Goal: Task Accomplishment & Management: Manage account settings

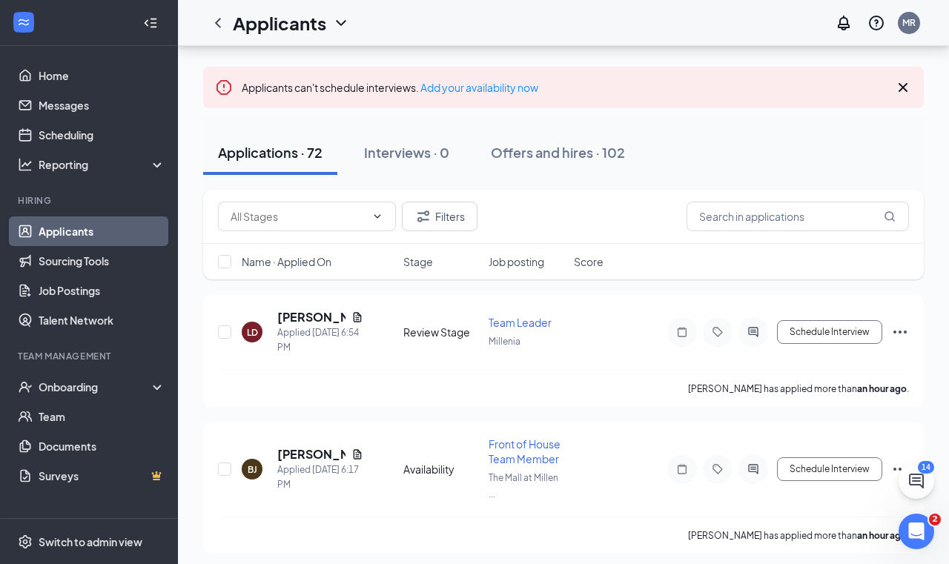
scroll to position [87, 0]
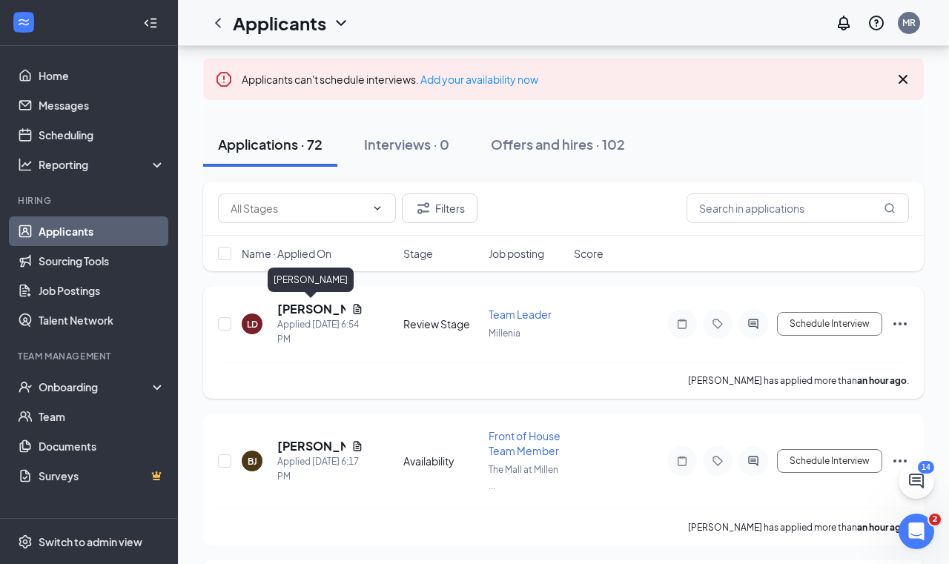
click at [306, 306] on h5 "[PERSON_NAME]" at bounding box center [311, 309] width 68 height 16
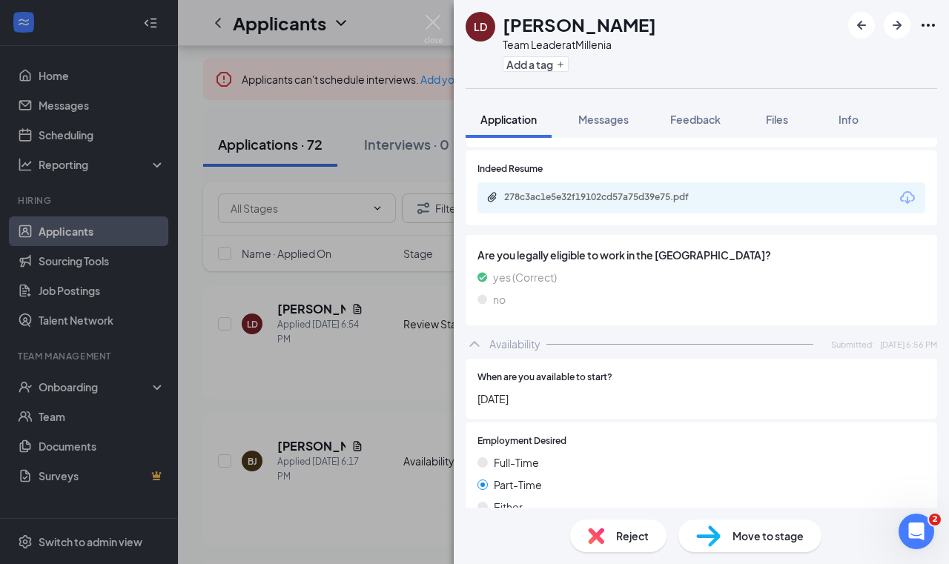
scroll to position [650, 0]
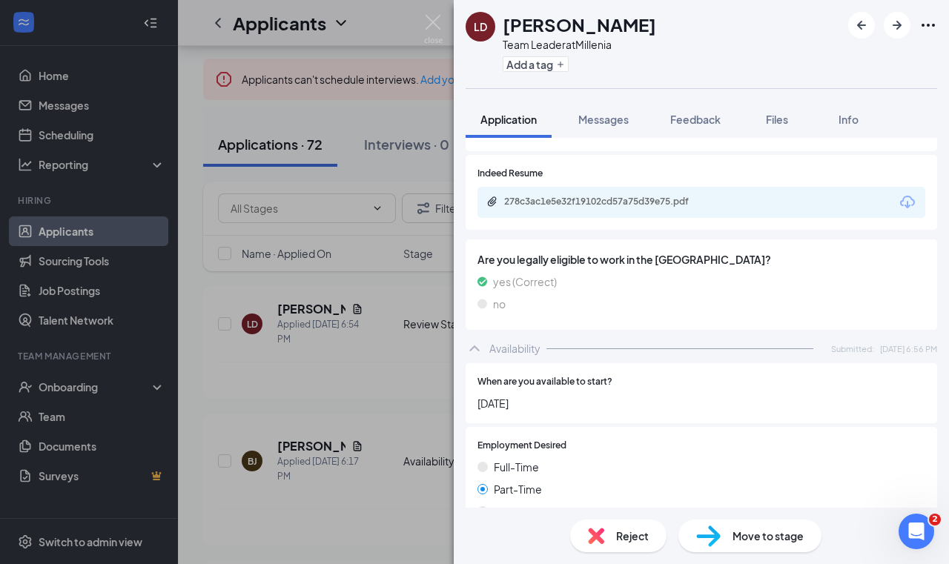
click at [403, 375] on div "[PERSON_NAME] Team Leader at Millenia Add a tag Application Messages Feedback F…" at bounding box center [474, 282] width 949 height 564
click at [365, 423] on div "[PERSON_NAME] Team Leader at Millenia Add a tag Application Messages Feedback F…" at bounding box center [474, 282] width 949 height 564
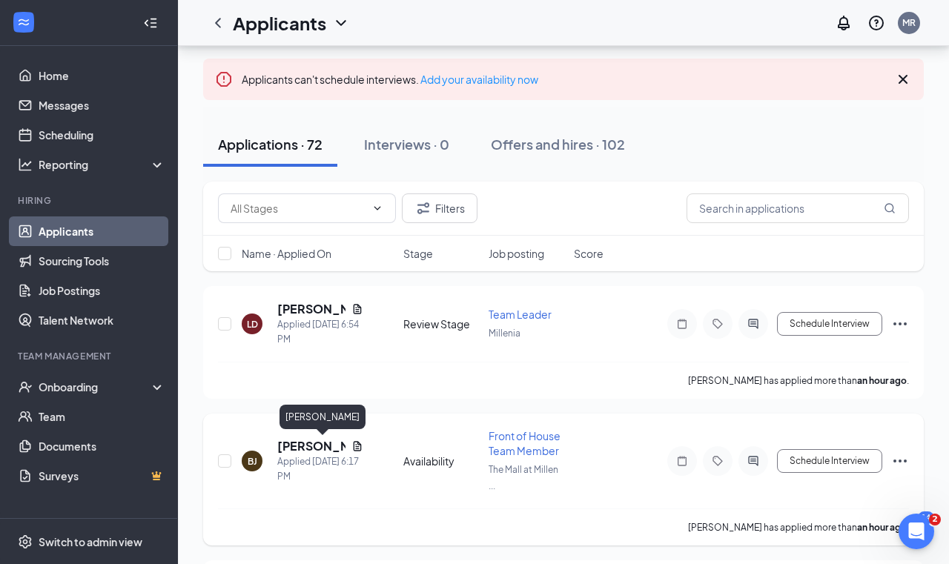
click at [298, 446] on h5 "[PERSON_NAME]" at bounding box center [311, 446] width 68 height 16
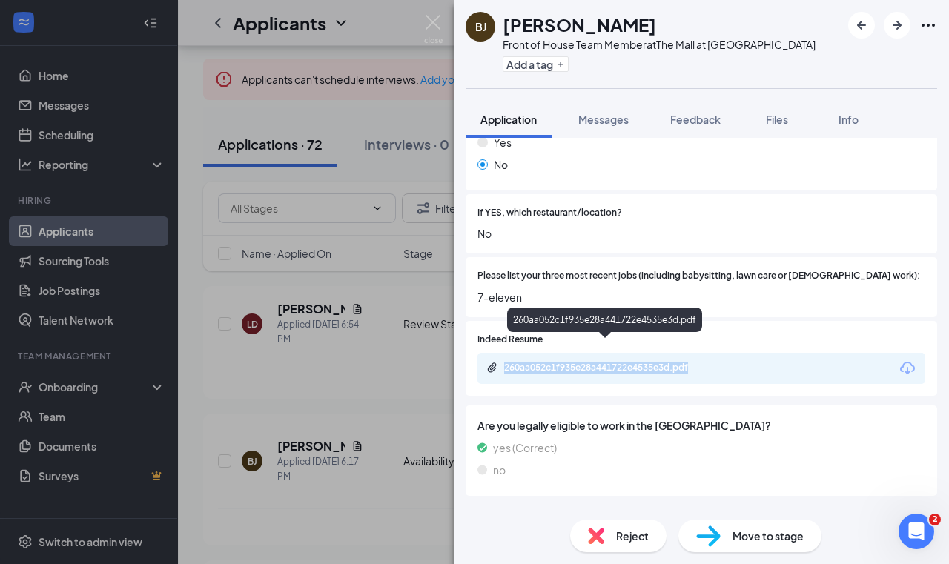
scroll to position [447, 0]
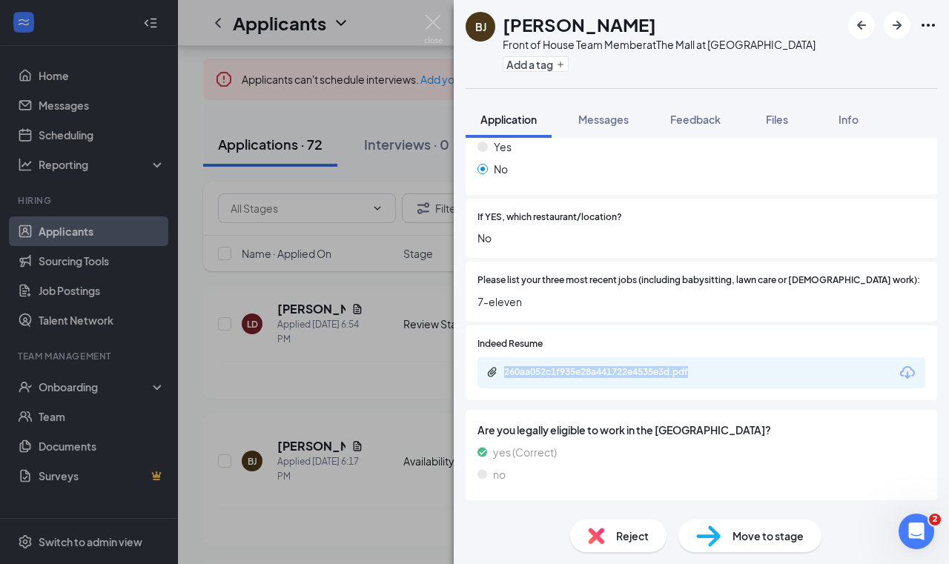
click at [603, 533] on img at bounding box center [596, 536] width 16 height 16
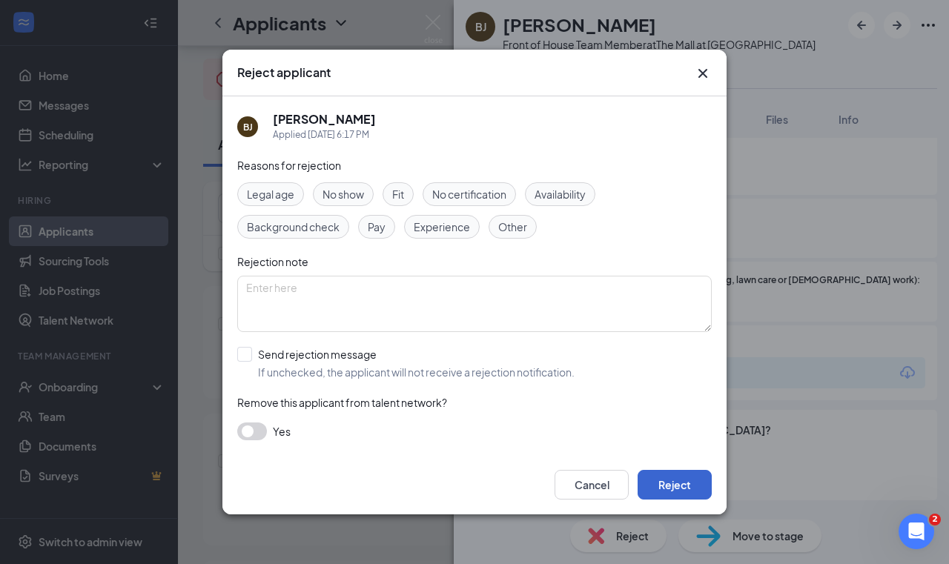
click at [650, 473] on button "Reject" at bounding box center [674, 485] width 74 height 30
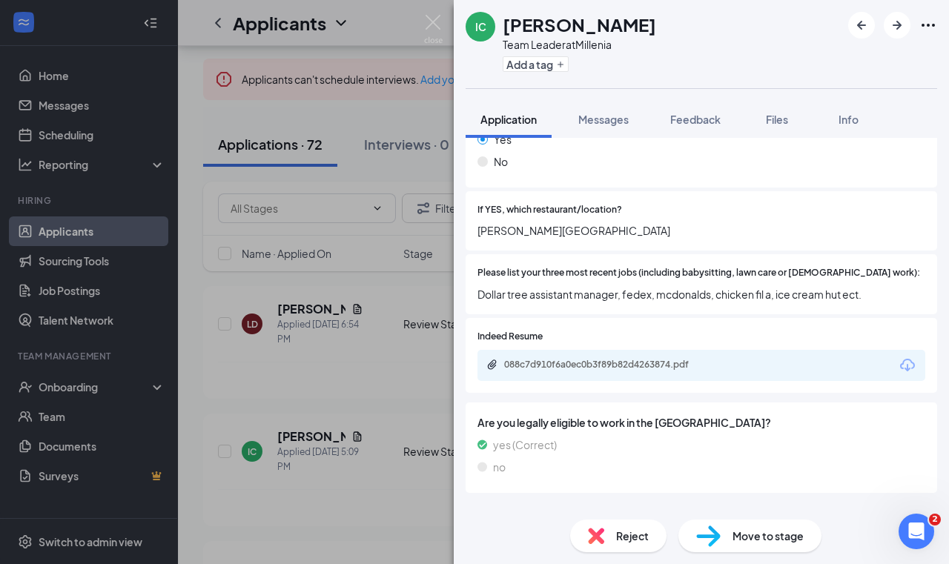
click at [580, 350] on div "088c7d910f6a0ec0b3f89b82d4263874.pdf" at bounding box center [701, 365] width 448 height 31
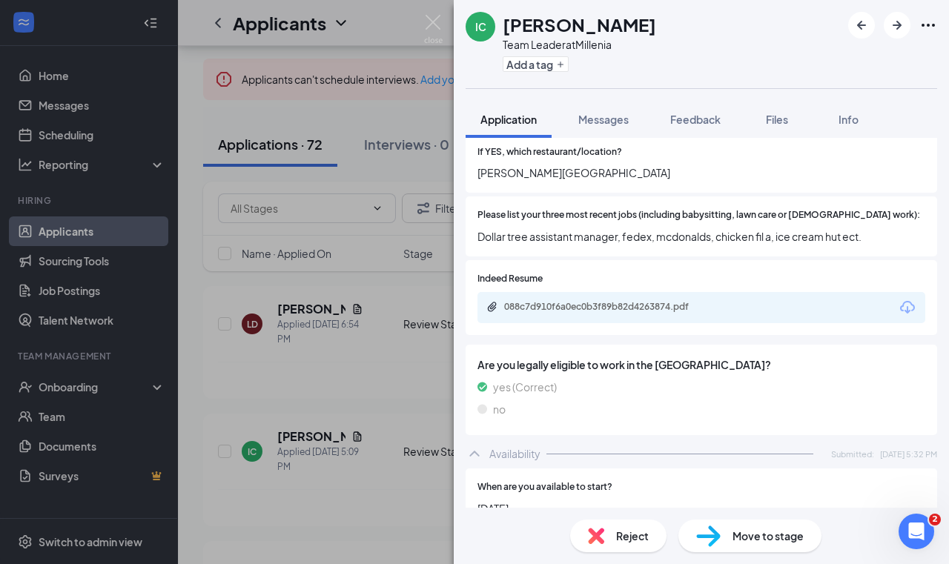
scroll to position [523, 0]
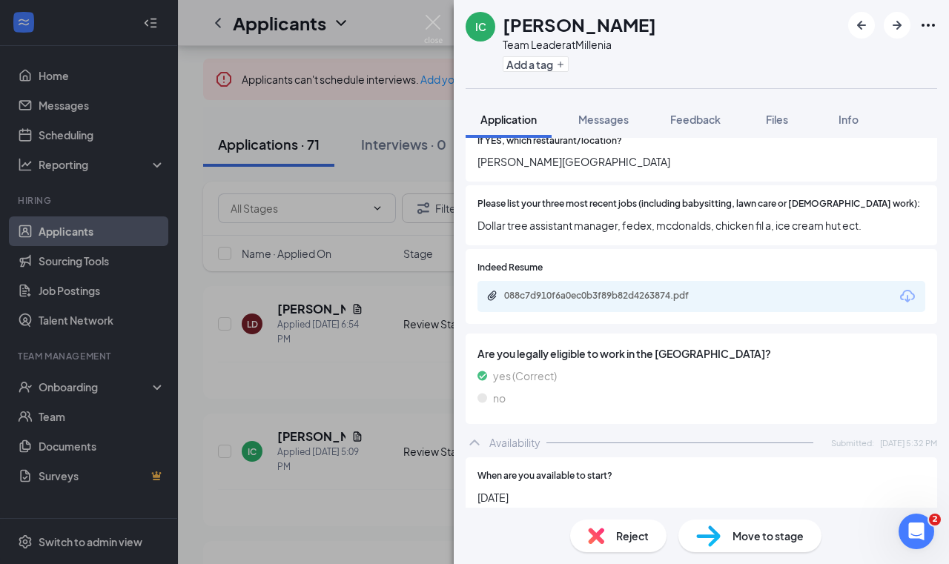
click at [342, 387] on div "IC Ireonna [PERSON_NAME] Team Leader at Millenia Add a tag Application Messages…" at bounding box center [474, 282] width 949 height 564
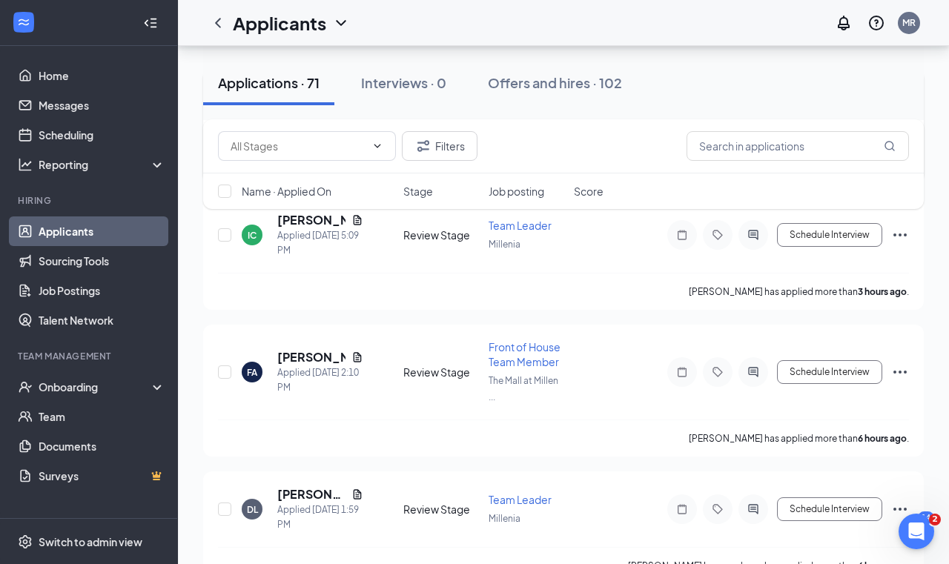
scroll to position [306, 0]
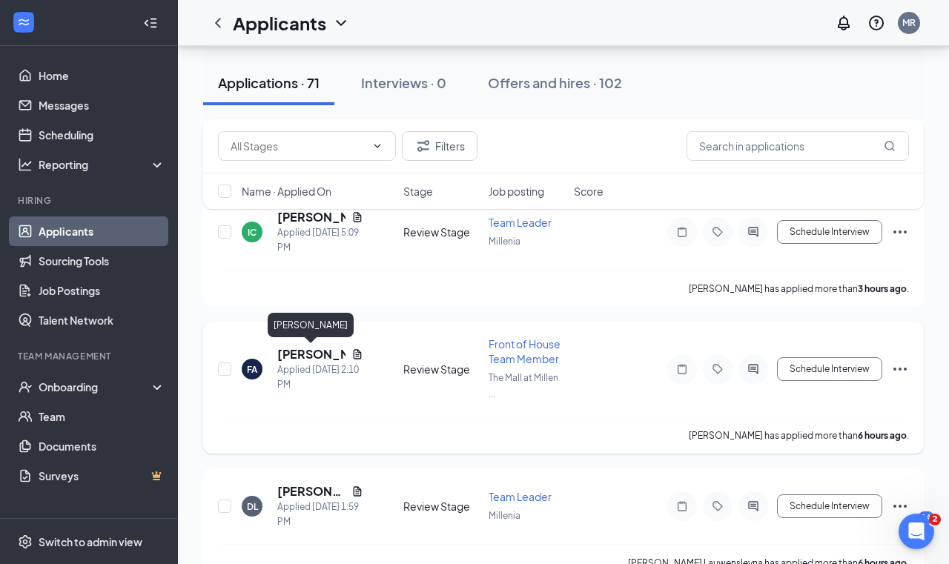
click at [312, 353] on h5 "[PERSON_NAME]" at bounding box center [311, 354] width 68 height 16
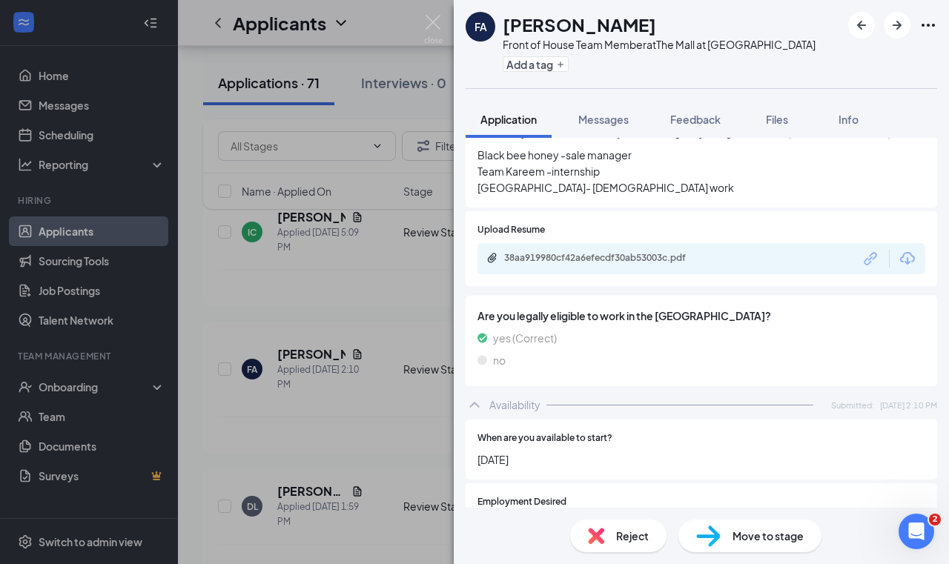
scroll to position [612, 0]
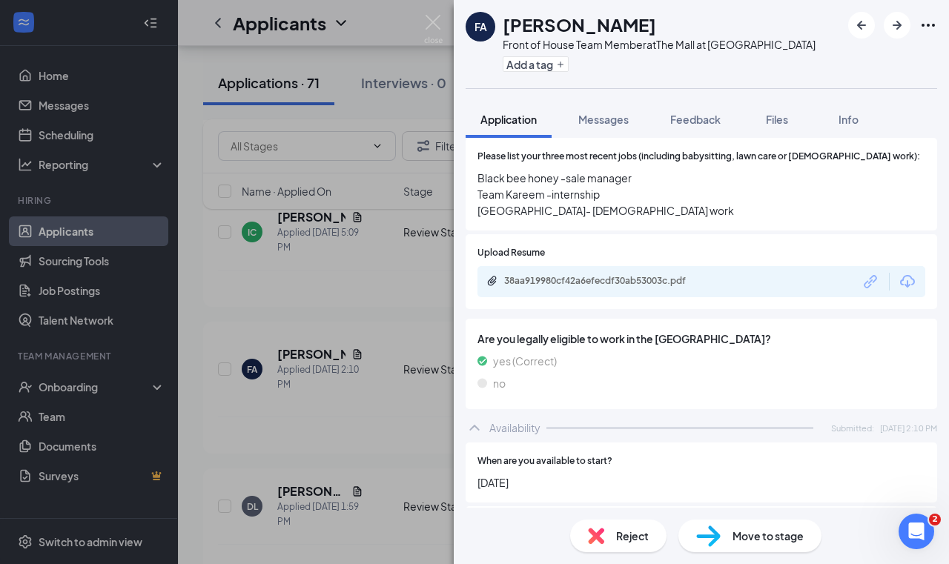
click at [333, 272] on div "FA [PERSON_NAME] Front of House Team Member at The Mall at [GEOGRAPHIC_DATA] Ad…" at bounding box center [474, 282] width 949 height 564
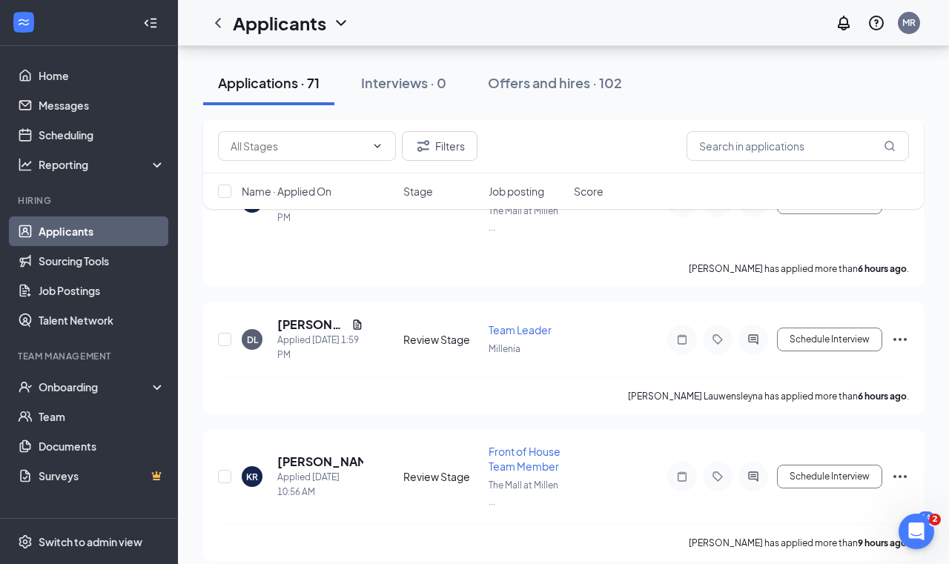
scroll to position [478, 0]
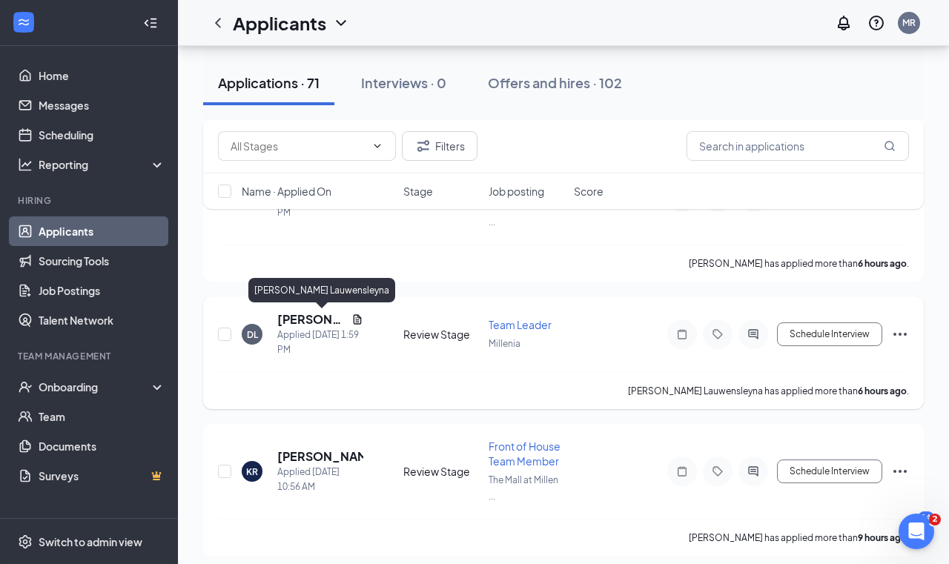
click at [311, 320] on h5 "[PERSON_NAME] Lauwensleyna" at bounding box center [311, 319] width 68 height 16
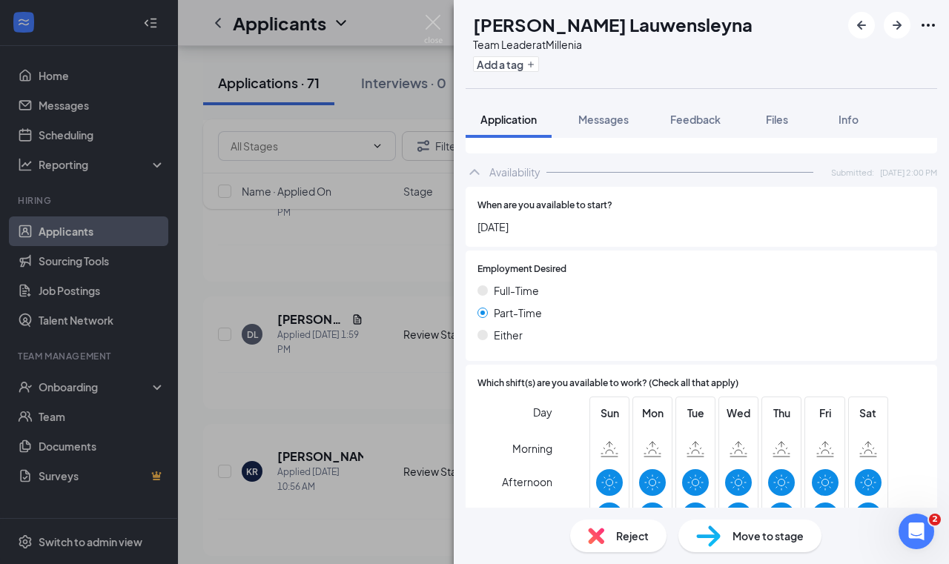
scroll to position [794, 0]
click at [353, 291] on div "[PERSON_NAME] Lauwensleyna Team Leader at Millenia Add a tag Application Messag…" at bounding box center [474, 282] width 949 height 564
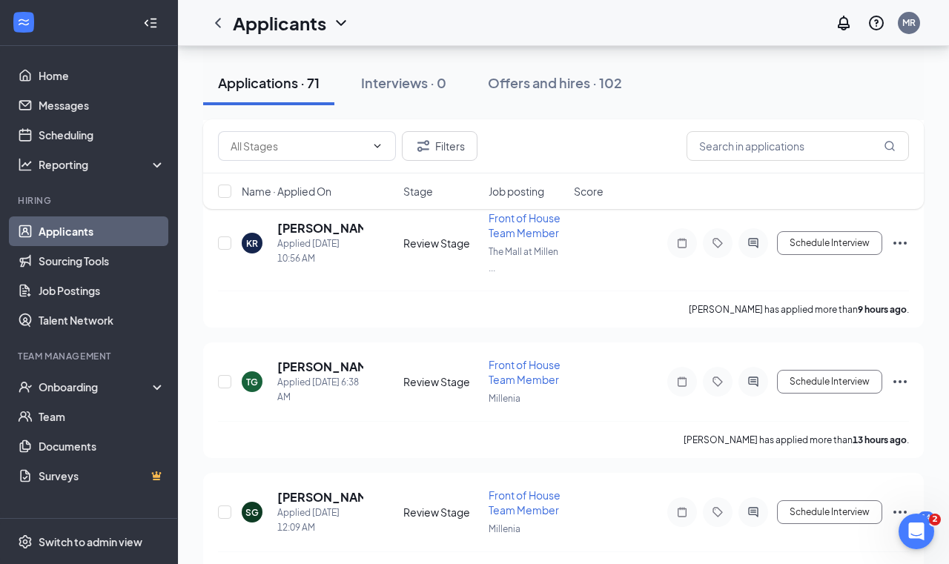
scroll to position [708, 0]
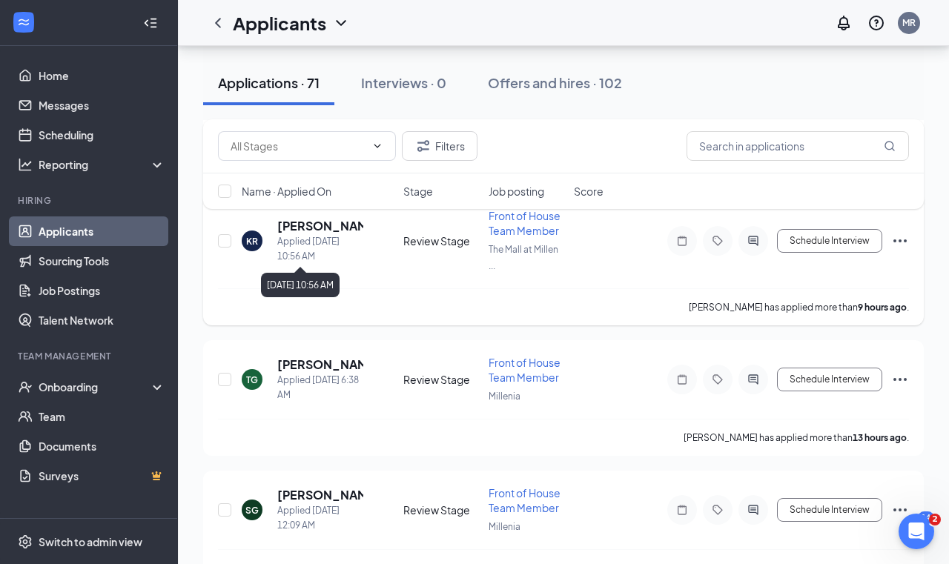
click at [317, 235] on div "Applied [DATE] 10:56 AM" at bounding box center [320, 249] width 86 height 30
click at [316, 227] on h5 "[PERSON_NAME]" at bounding box center [320, 226] width 86 height 16
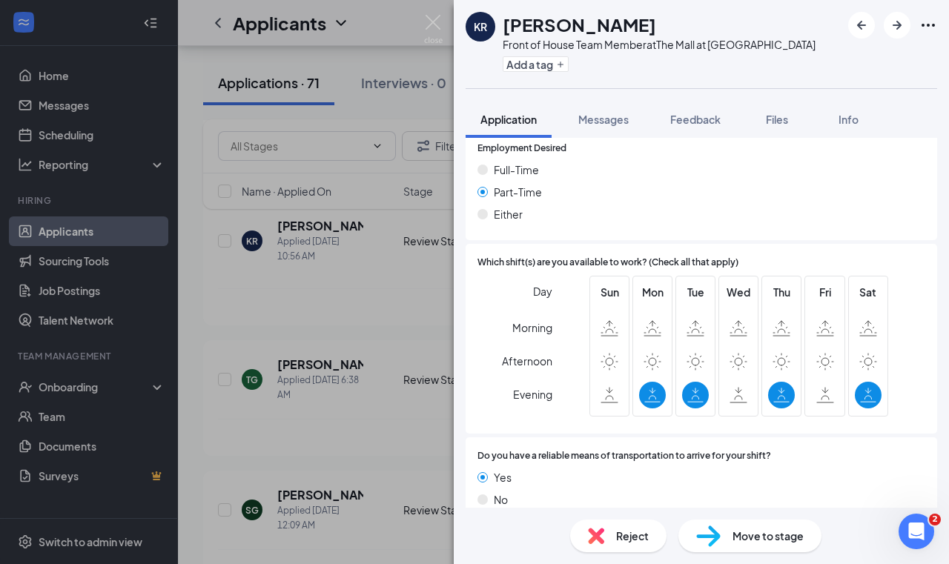
scroll to position [849, 0]
click at [609, 536] on div "Reject" at bounding box center [618, 535] width 96 height 33
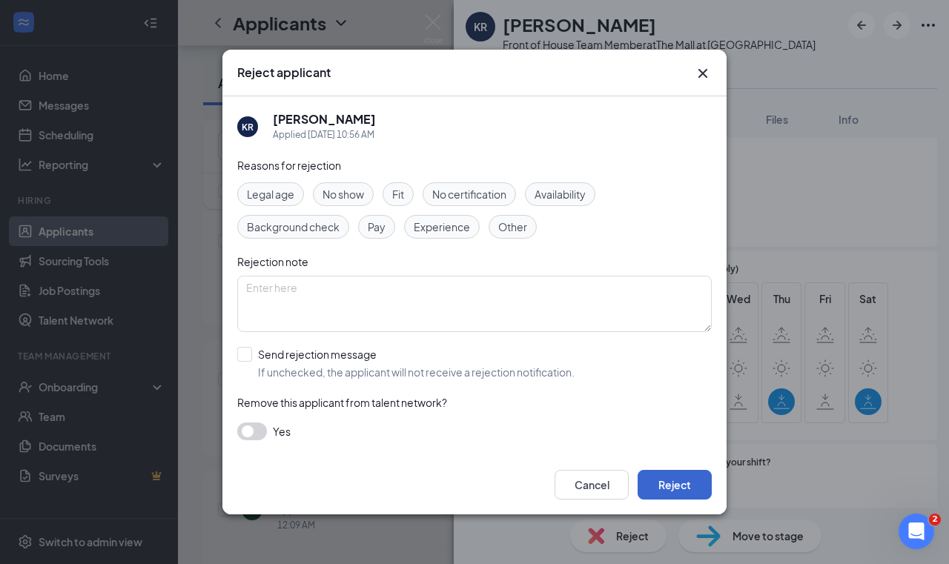
click at [654, 485] on button "Reject" at bounding box center [674, 485] width 74 height 30
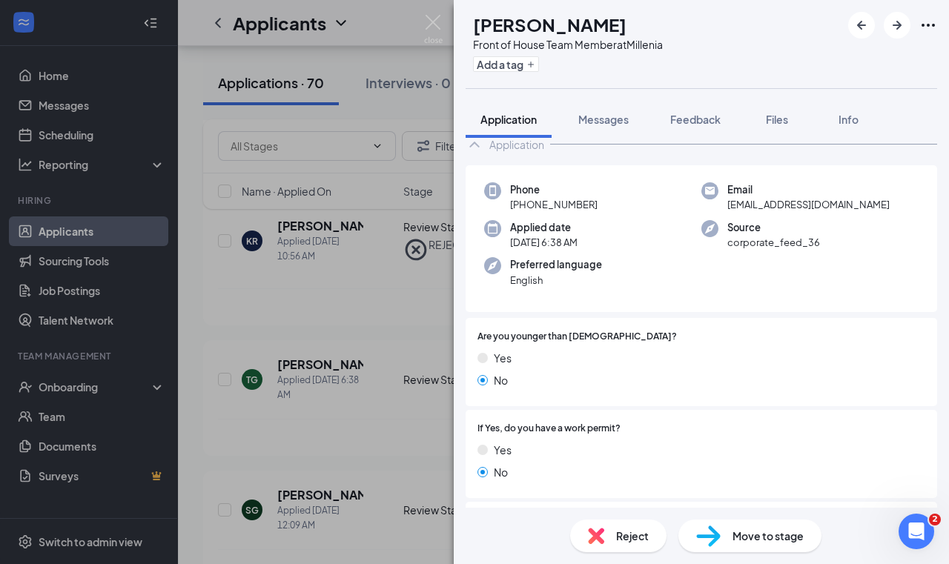
scroll to position [37, 0]
click at [624, 552] on div "Reject Move to stage" at bounding box center [701, 536] width 495 height 56
click at [624, 542] on span "Reject" at bounding box center [632, 536] width 33 height 16
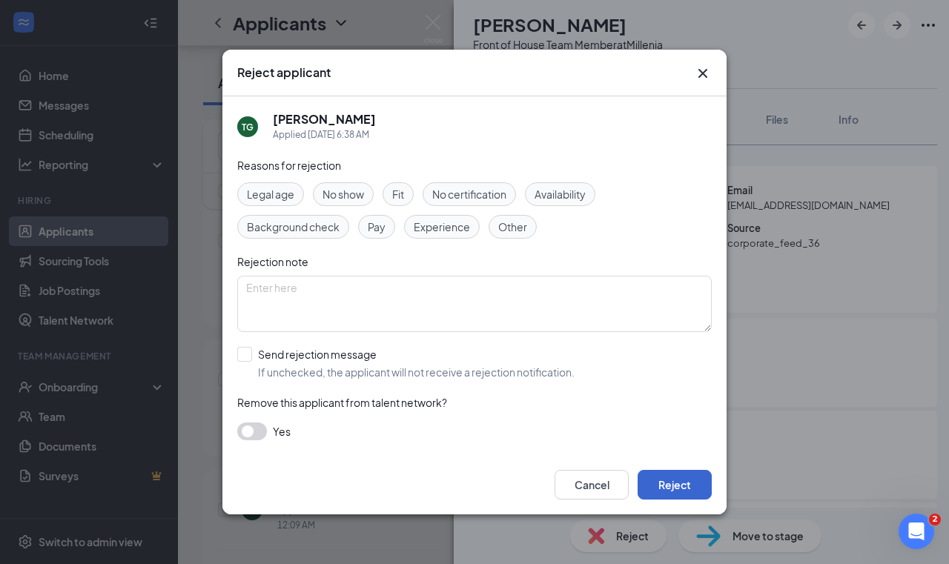
click at [681, 474] on button "Reject" at bounding box center [674, 485] width 74 height 30
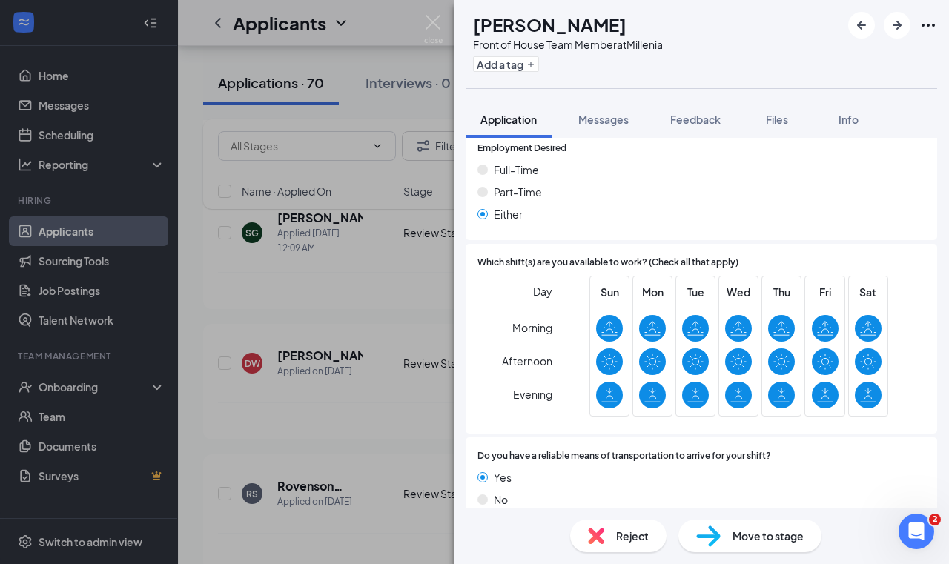
scroll to position [882, 0]
click at [365, 433] on div "SG [PERSON_NAME] Front of House Team Member at Millenia Add a tag Application M…" at bounding box center [474, 282] width 949 height 564
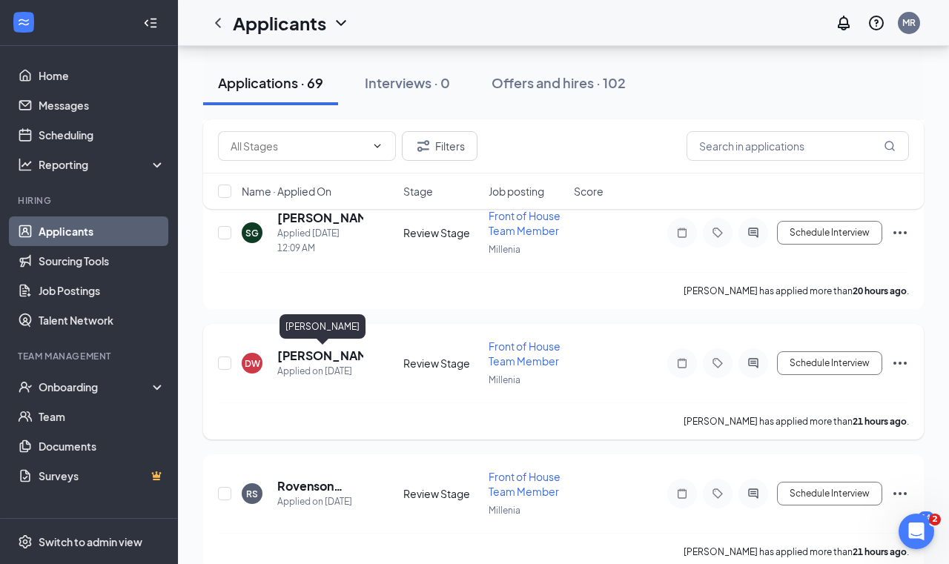
click at [302, 358] on h5 "[PERSON_NAME]" at bounding box center [320, 356] width 86 height 16
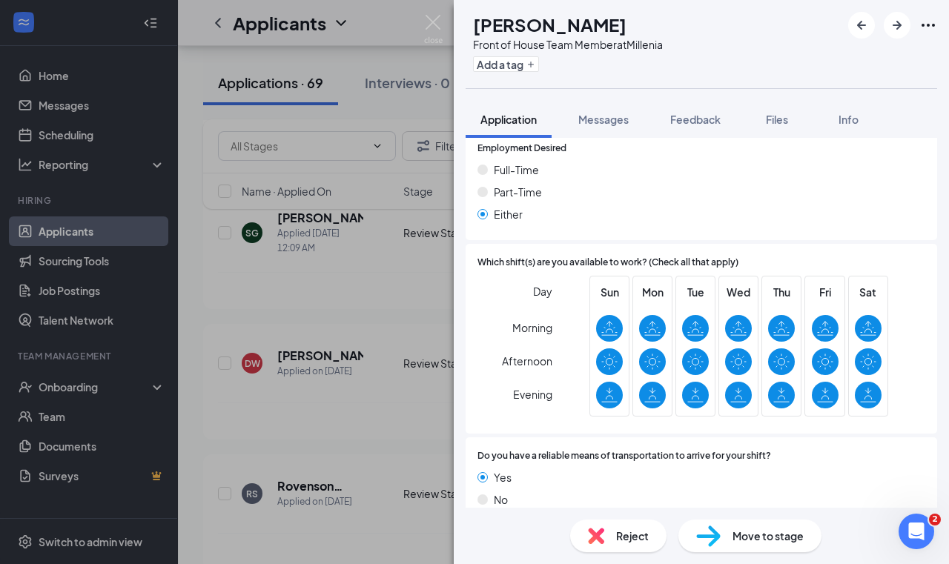
scroll to position [833, 0]
click at [405, 319] on div "[PERSON_NAME] Front of House Team Member at Millenia Add a tag Application Mess…" at bounding box center [474, 282] width 949 height 564
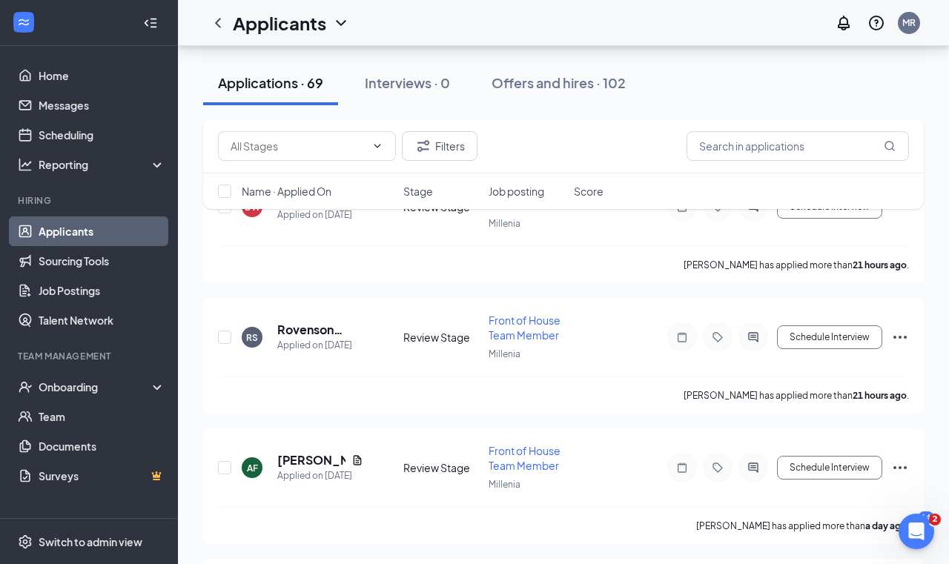
scroll to position [874, 0]
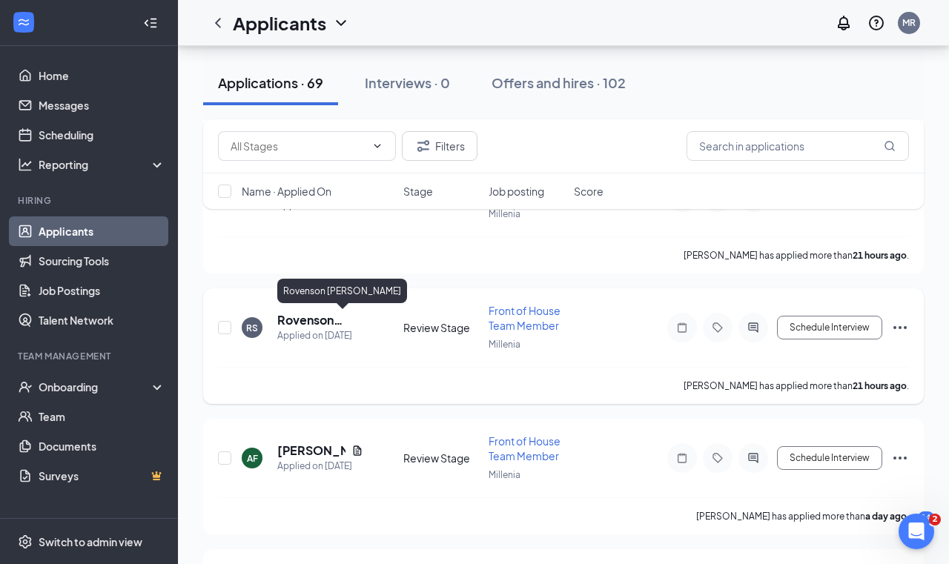
click at [307, 323] on h5 "Rovenson [PERSON_NAME]" at bounding box center [320, 320] width 86 height 16
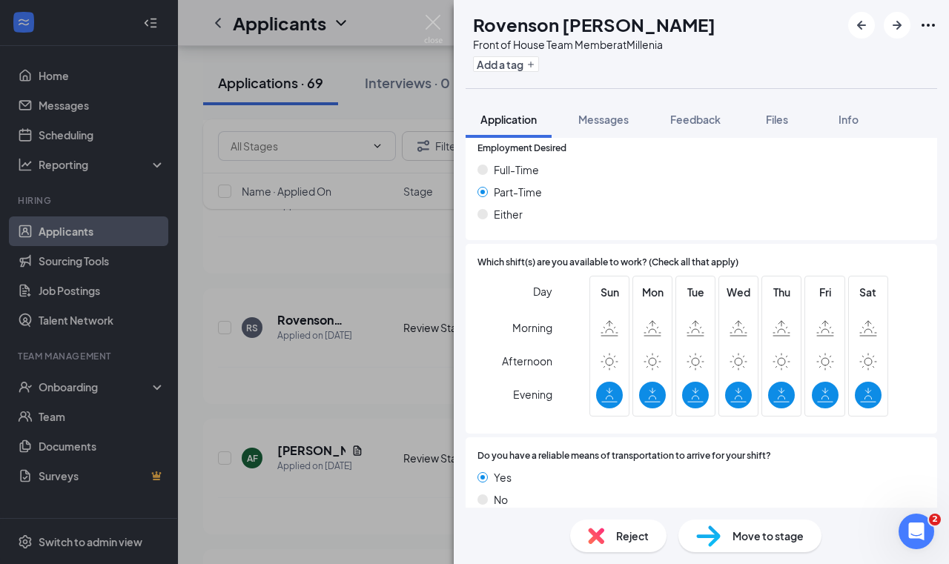
scroll to position [833, 0]
click at [326, 435] on div "RS Rovenson [PERSON_NAME] Front of House Team Member at Millenia Add a tag Appl…" at bounding box center [474, 282] width 949 height 564
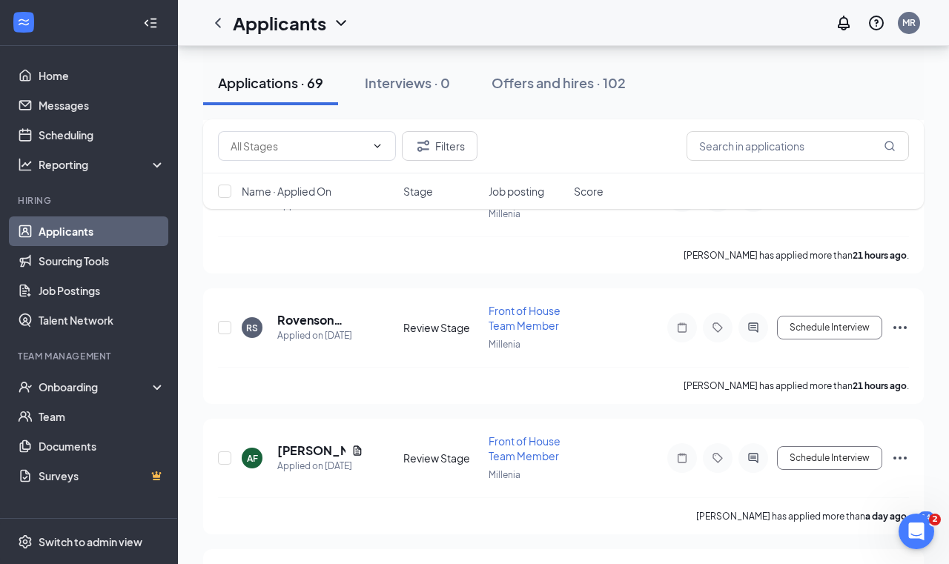
scroll to position [940, 0]
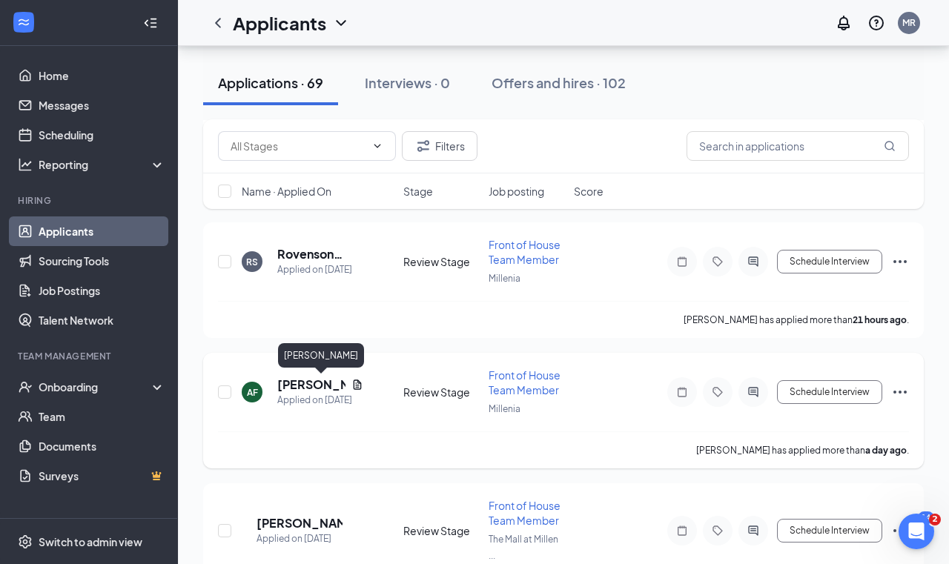
click at [299, 387] on h5 "[PERSON_NAME]" at bounding box center [311, 384] width 68 height 16
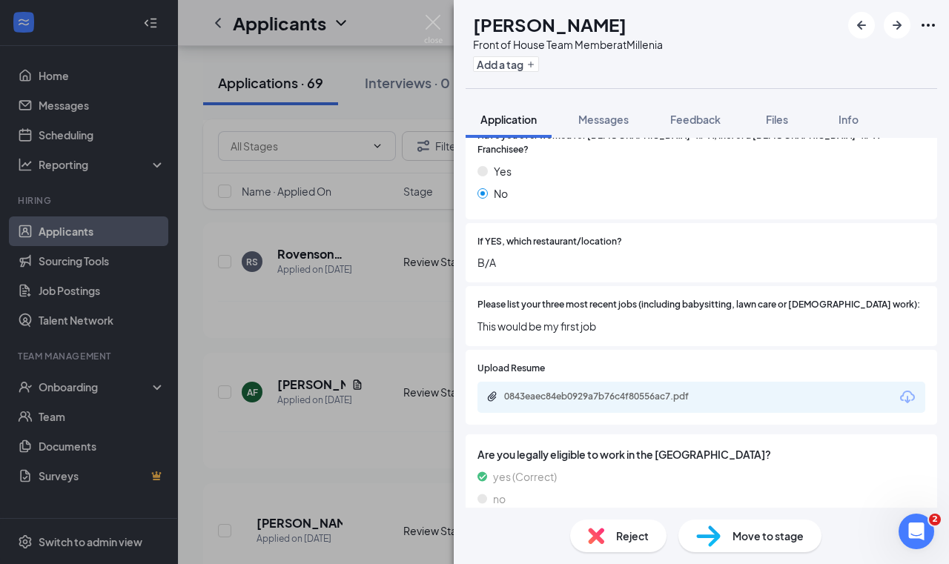
scroll to position [413, 0]
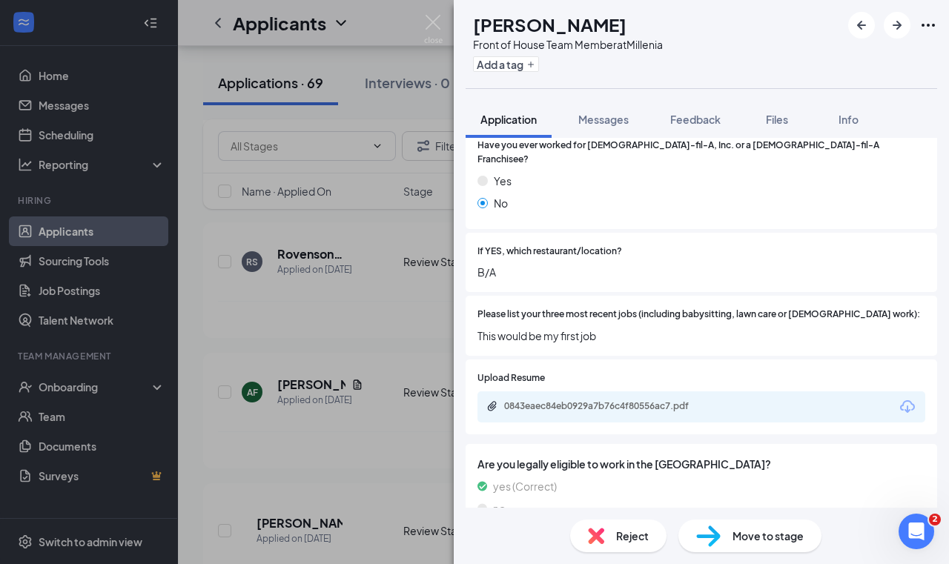
click at [313, 464] on div "AF [PERSON_NAME] Front of House Team Member at Millenia Add a tag Application M…" at bounding box center [474, 282] width 949 height 564
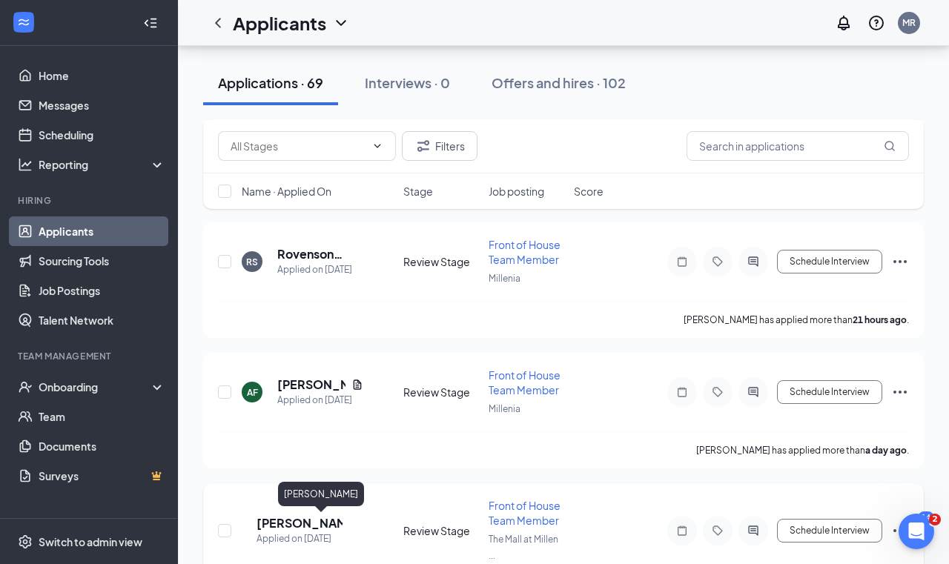
click at [303, 519] on h5 "[PERSON_NAME]" at bounding box center [299, 523] width 86 height 16
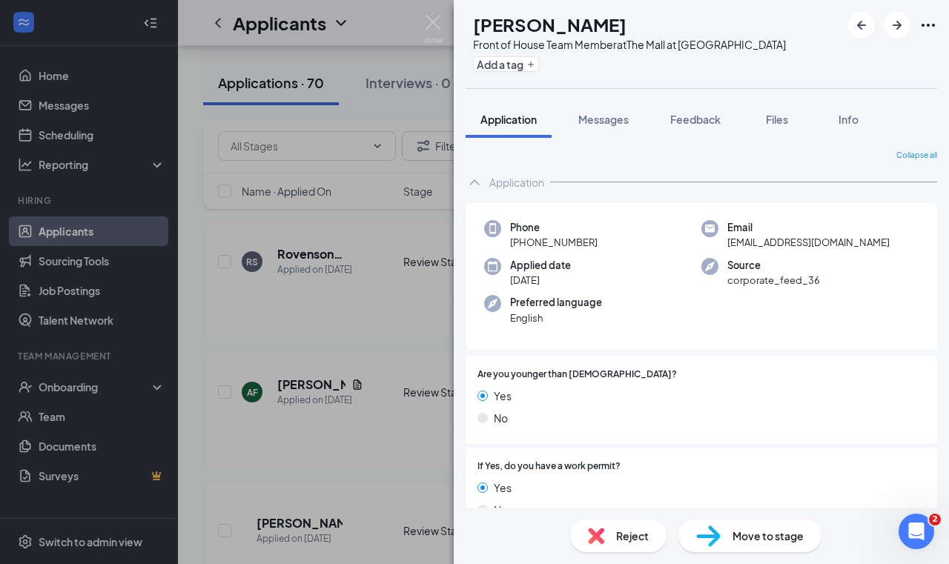
click at [380, 390] on div "KR [PERSON_NAME] Front of House Team Member at The Mall at [GEOGRAPHIC_DATA] Ad…" at bounding box center [474, 282] width 949 height 564
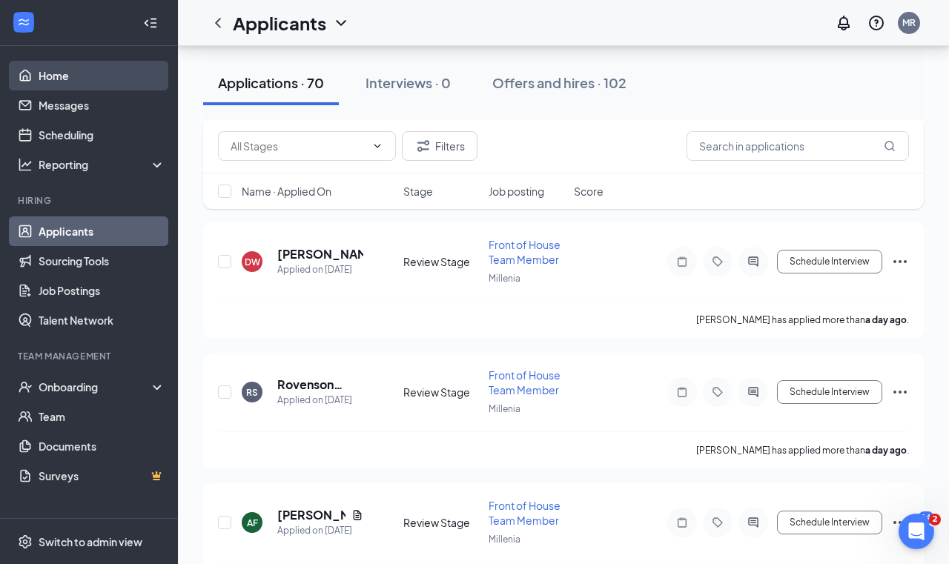
click at [76, 80] on link "Home" at bounding box center [102, 76] width 127 height 30
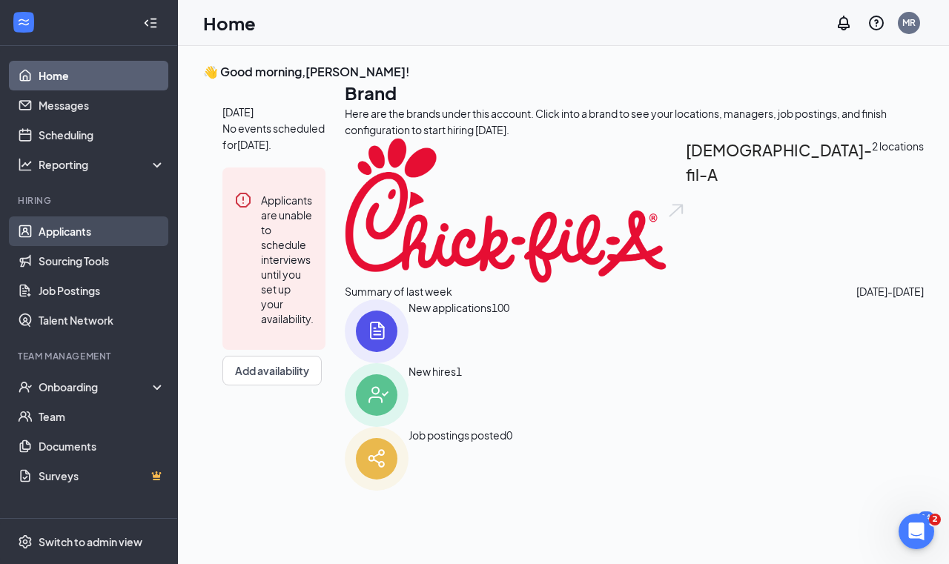
click at [87, 233] on link "Applicants" at bounding box center [102, 231] width 127 height 30
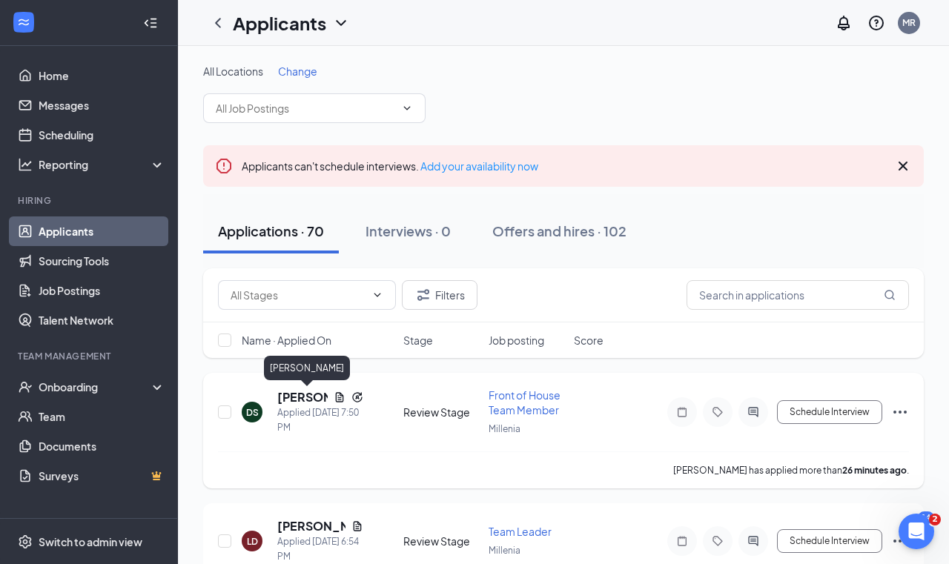
click at [288, 394] on h5 "[PERSON_NAME]" at bounding box center [302, 397] width 50 height 16
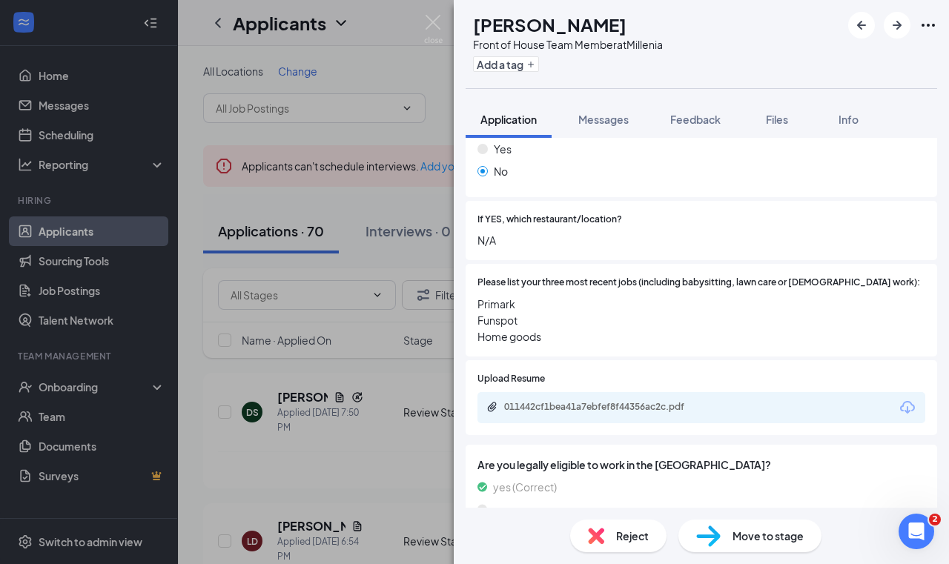
scroll to position [489, 0]
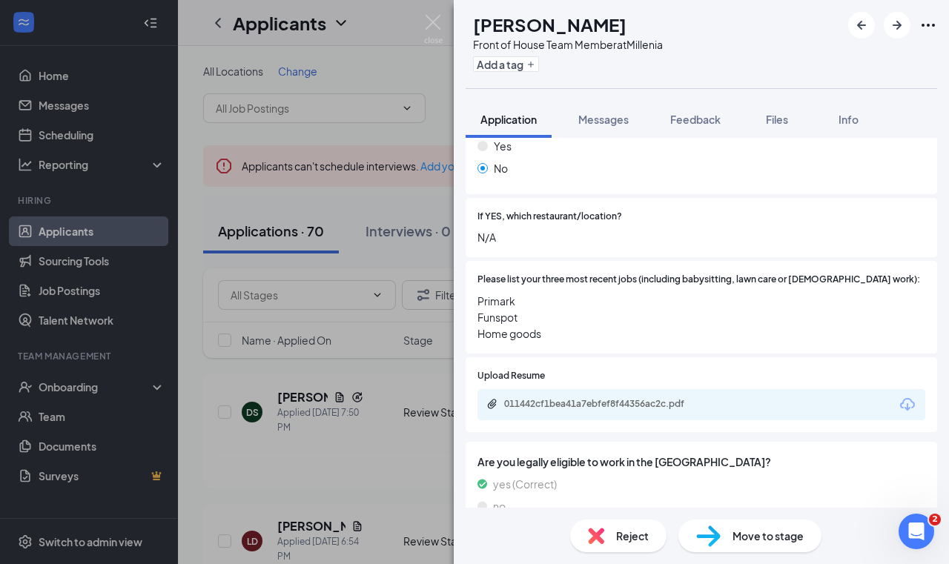
click at [303, 369] on div "DS [PERSON_NAME] Front of House Team Member at Millenia Add a tag Application M…" at bounding box center [474, 282] width 949 height 564
click at [339, 459] on div "DS [PERSON_NAME] Front of House Team Member at Millenia Add a tag Application M…" at bounding box center [474, 282] width 949 height 564
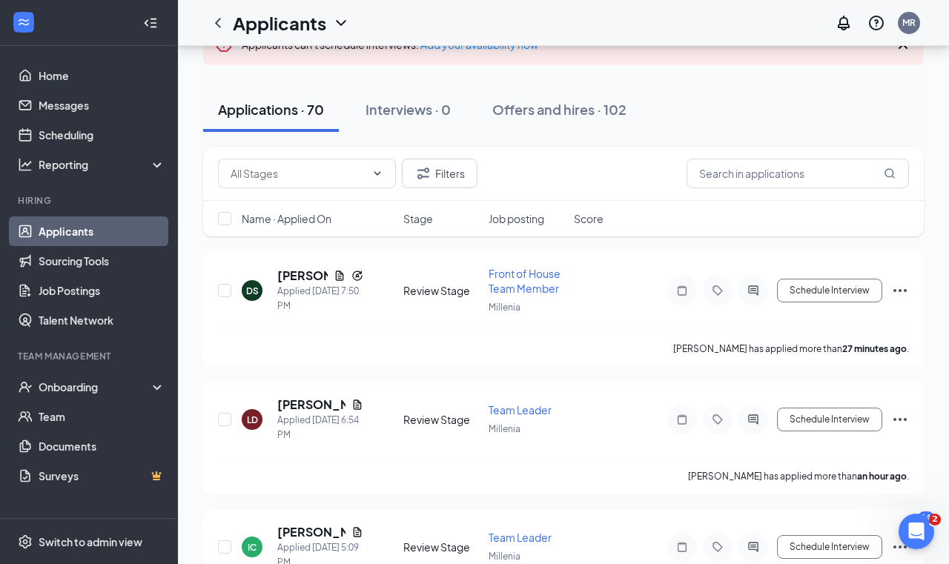
scroll to position [123, 0]
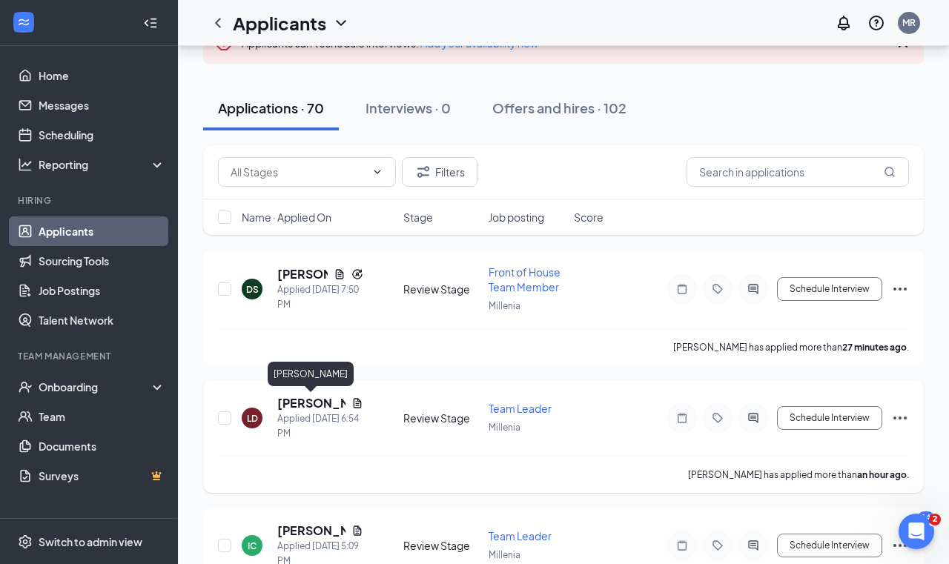
click at [286, 402] on h5 "[PERSON_NAME]" at bounding box center [311, 403] width 68 height 16
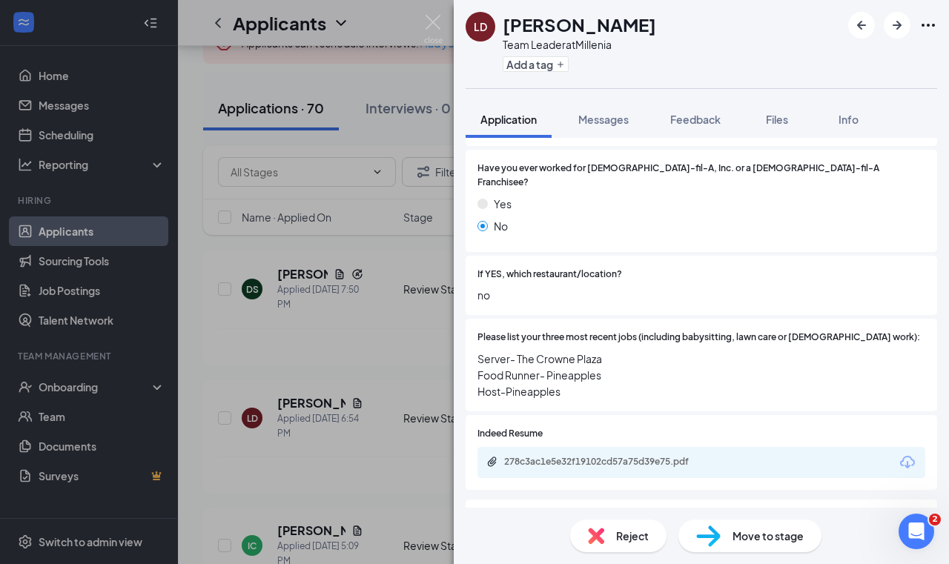
scroll to position [396, 0]
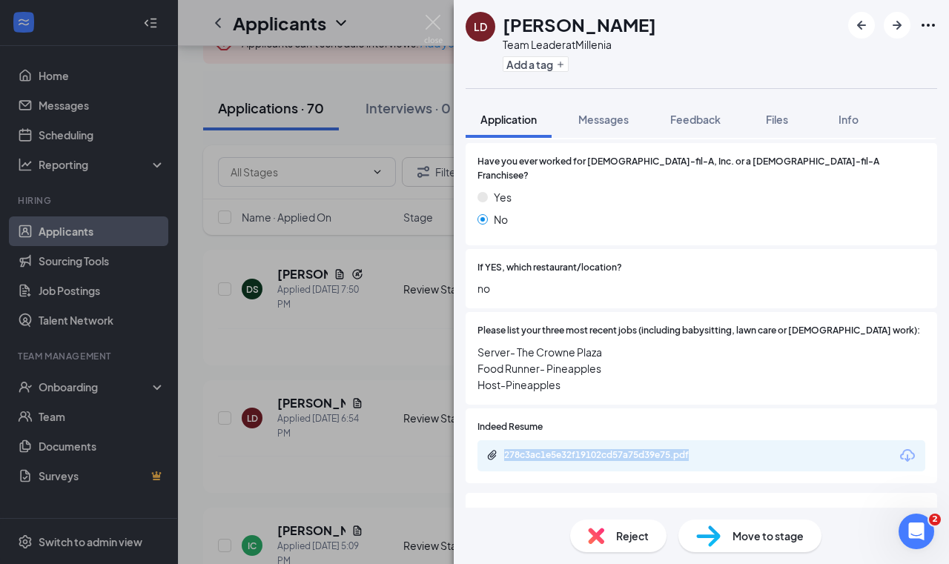
click at [600, 542] on img at bounding box center [596, 536] width 16 height 16
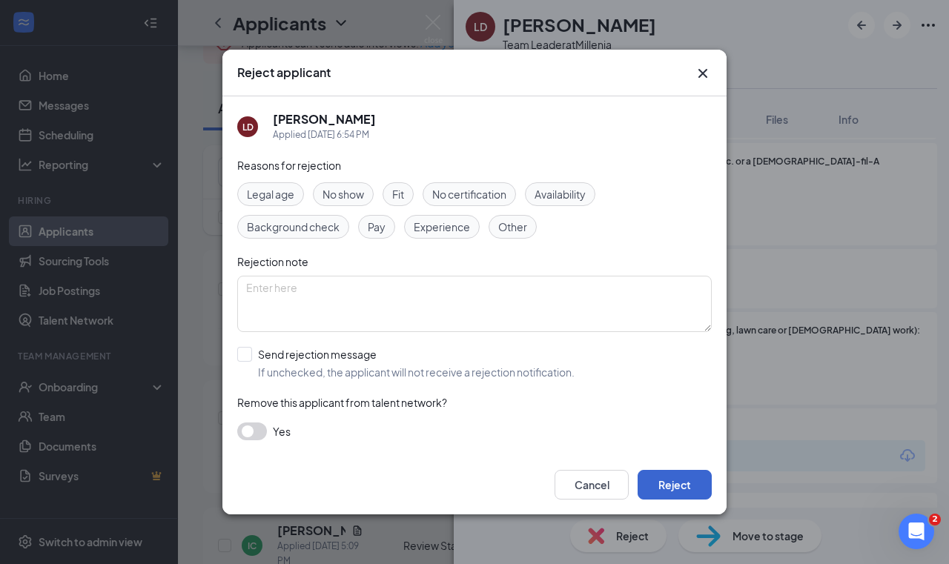
click at [681, 491] on button "Reject" at bounding box center [674, 485] width 74 height 30
